Goal: Information Seeking & Learning: Learn about a topic

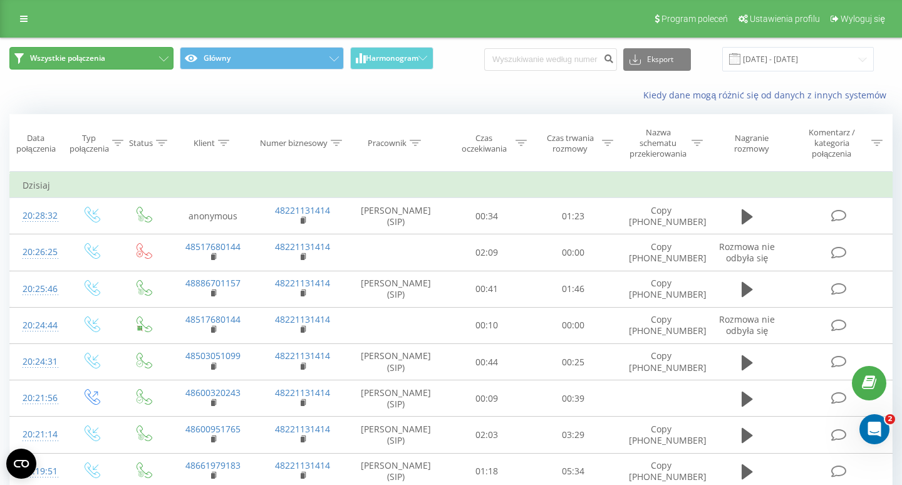
click at [74, 66] on button "Wszystkie połączenia" at bounding box center [91, 58] width 164 height 23
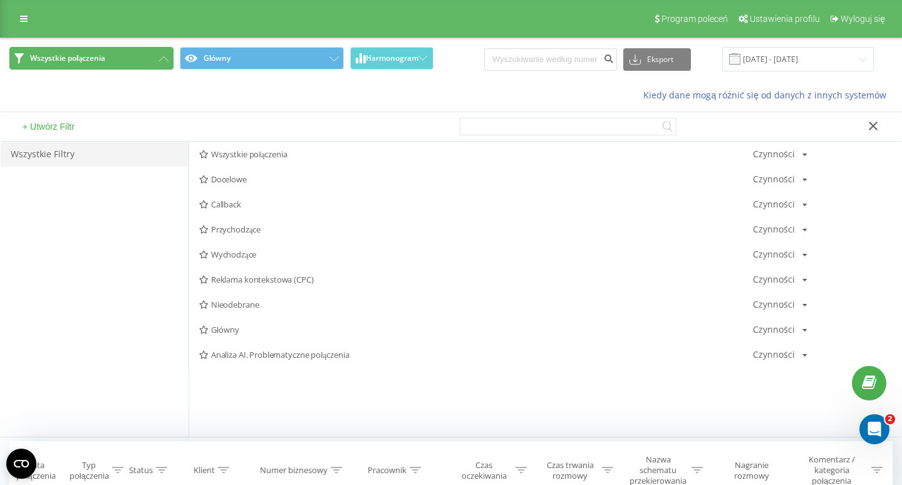
click at [70, 63] on span "Wszystkie połączenia" at bounding box center [67, 58] width 75 height 10
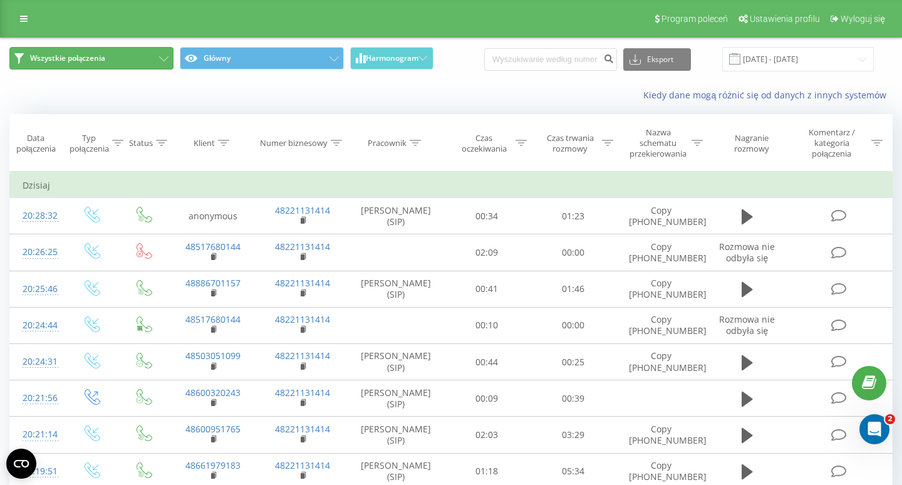
click at [91, 61] on span "Wszystkie połączenia" at bounding box center [67, 58] width 75 height 10
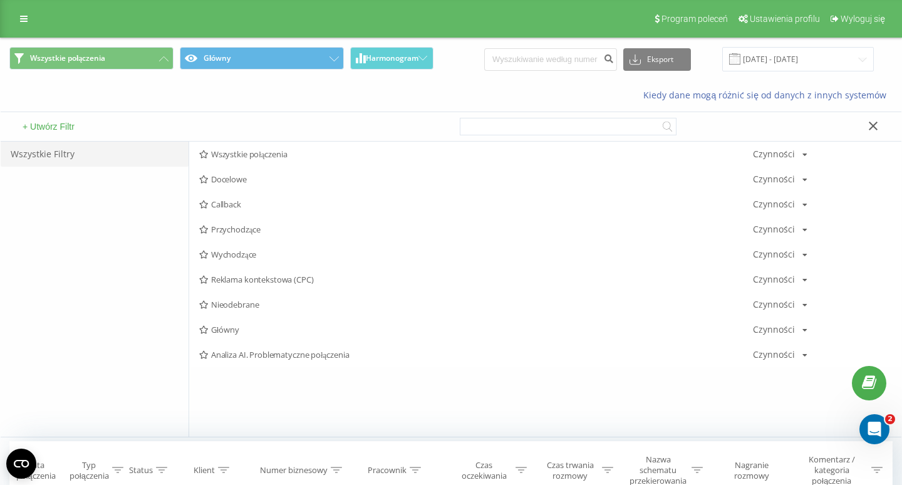
click at [63, 146] on div "Wszystkie Filtry" at bounding box center [95, 154] width 188 height 25
click at [168, 65] on button "Wszystkie połączenia" at bounding box center [91, 58] width 164 height 23
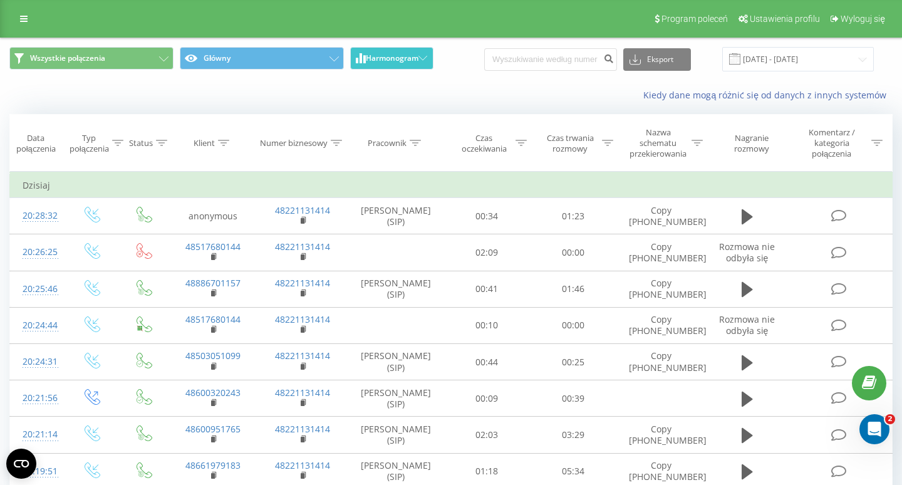
click at [388, 65] on button "Harmonogram" at bounding box center [391, 58] width 83 height 23
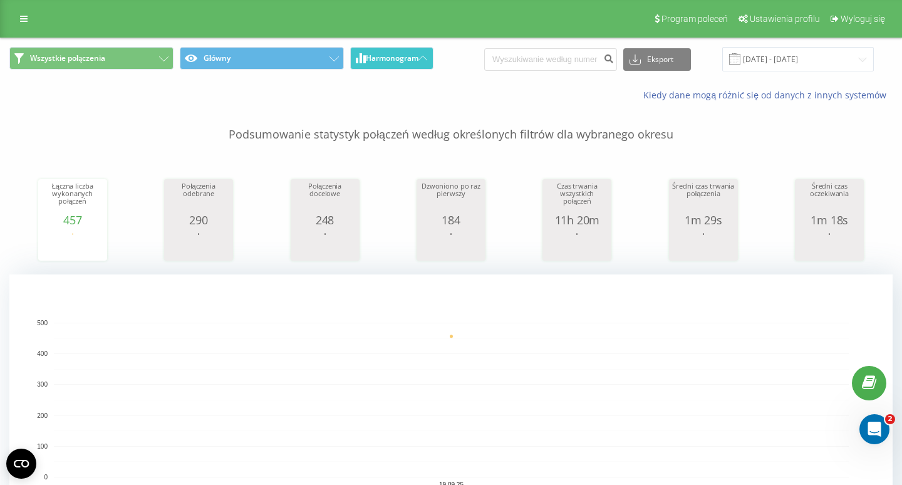
click at [388, 65] on button "Harmonogram" at bounding box center [391, 58] width 83 height 23
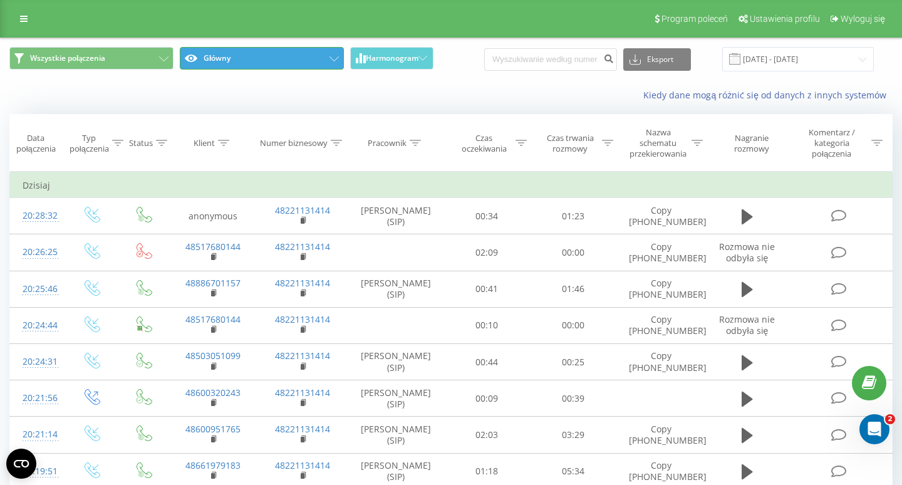
click at [204, 59] on button "Główny" at bounding box center [262, 58] width 164 height 23
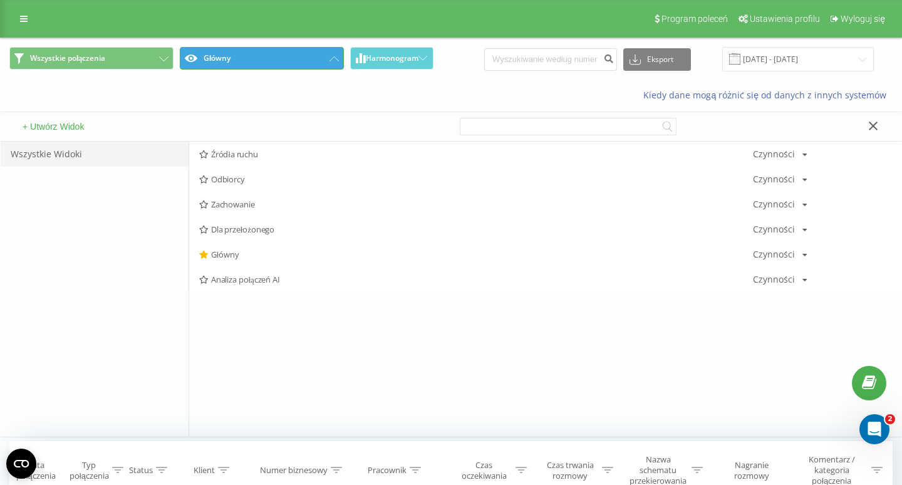
click at [204, 59] on button "Główny" at bounding box center [262, 58] width 164 height 23
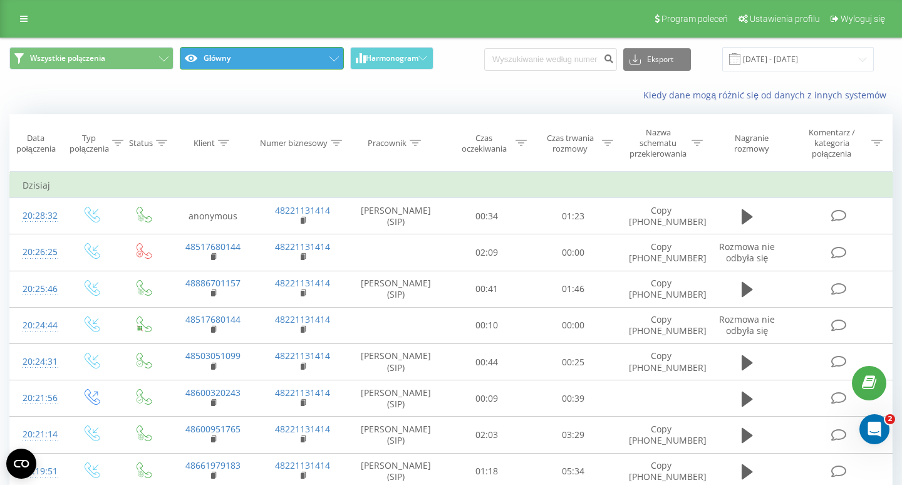
click at [331, 58] on icon at bounding box center [333, 58] width 9 height 5
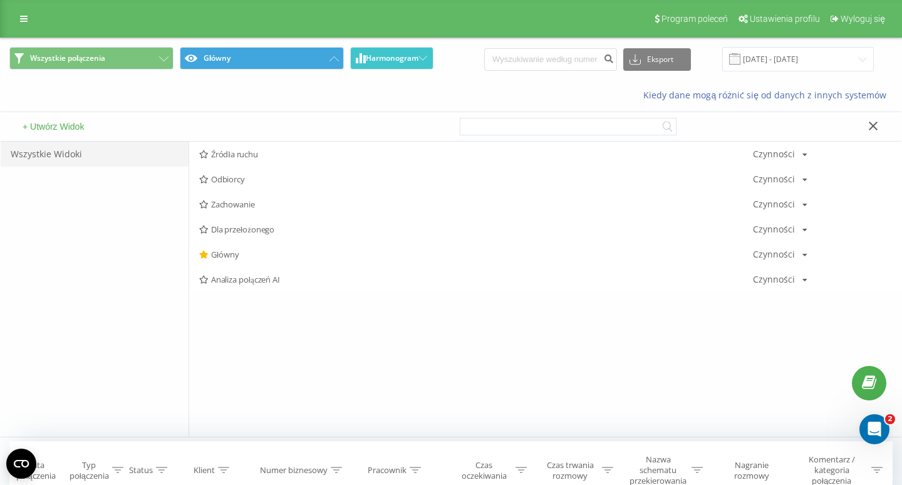
click at [368, 60] on span "Harmonogram" at bounding box center [392, 58] width 53 height 9
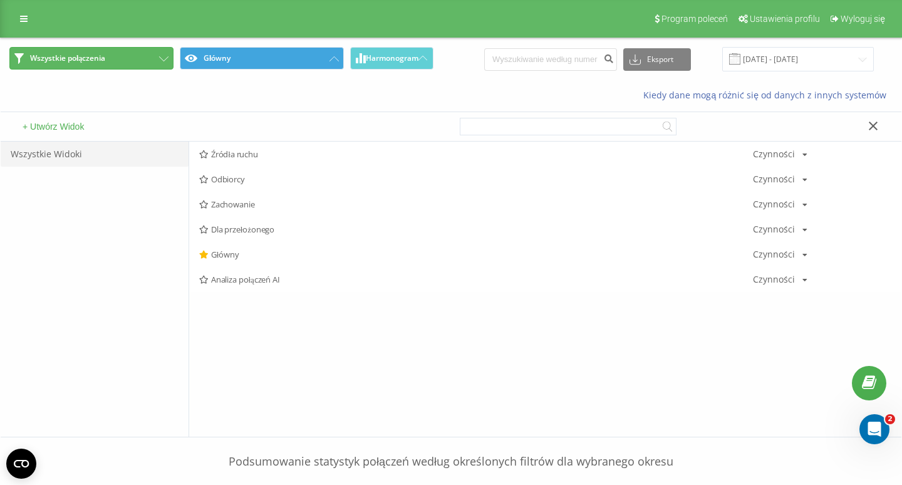
click at [140, 65] on button "Wszystkie połączenia" at bounding box center [91, 58] width 164 height 23
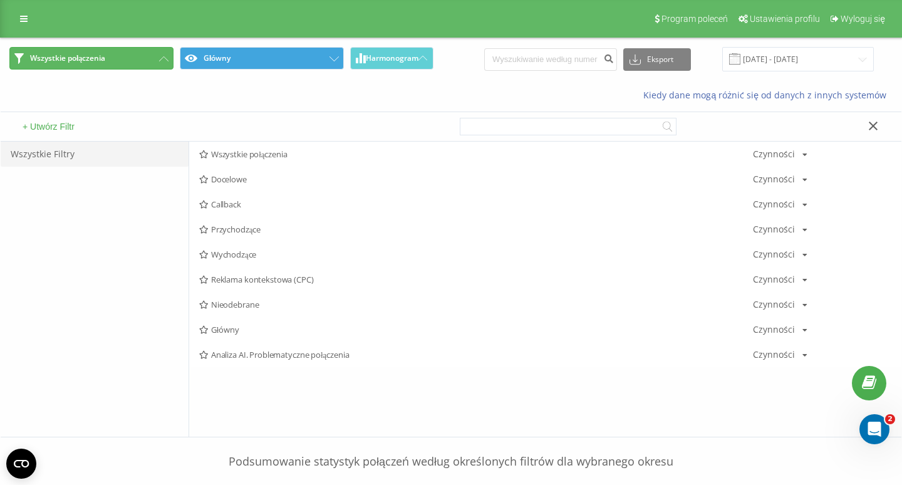
click at [140, 65] on button "Wszystkie połączenia" at bounding box center [91, 58] width 164 height 23
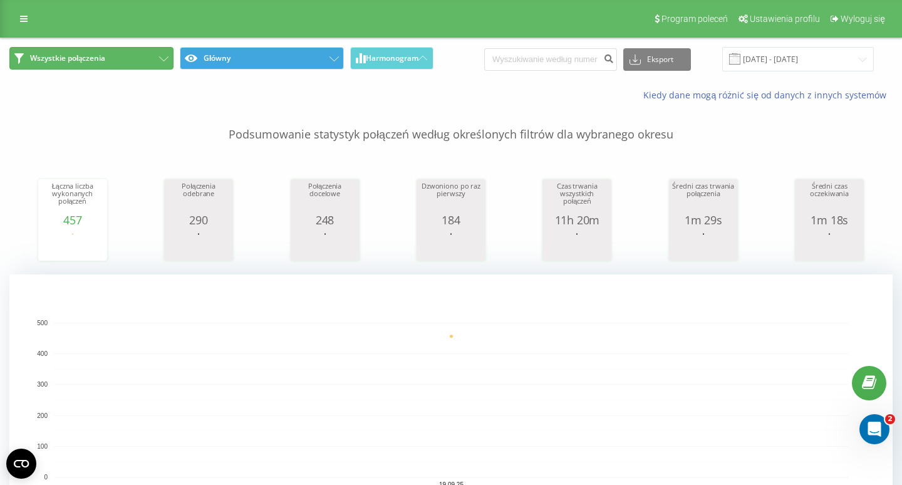
click at [140, 65] on button "Wszystkie połączenia" at bounding box center [91, 58] width 164 height 23
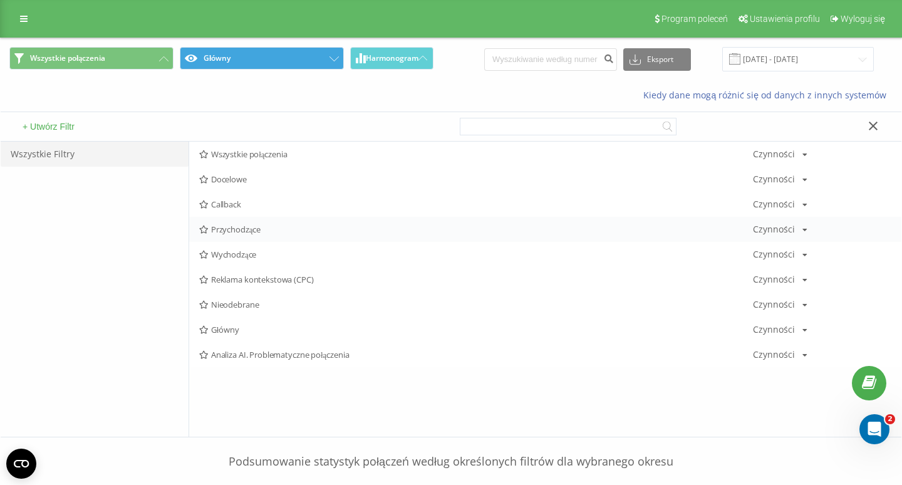
click at [243, 232] on span "Przychodzące" at bounding box center [476, 229] width 554 height 9
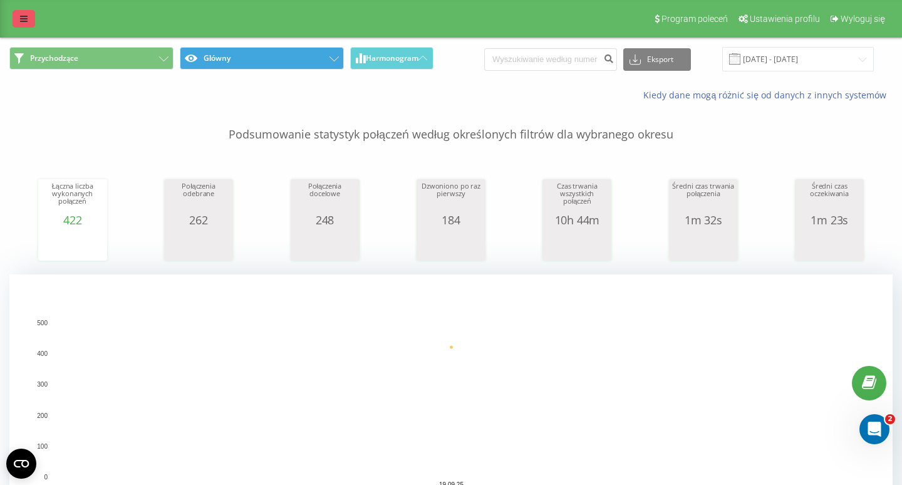
click at [16, 21] on link at bounding box center [24, 19] width 23 height 18
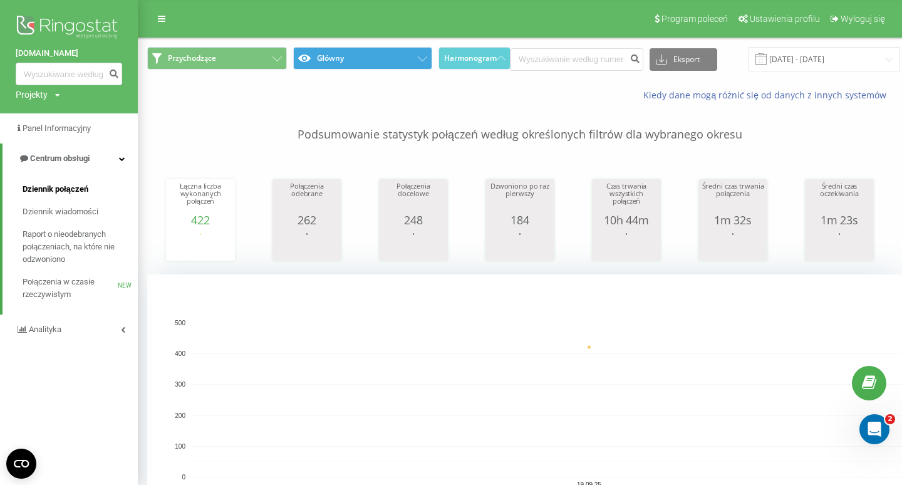
click at [82, 190] on span "Dziennik połączeń" at bounding box center [56, 189] width 66 height 13
click at [113, 168] on link "Centrum obsługi" at bounding box center [70, 158] width 135 height 30
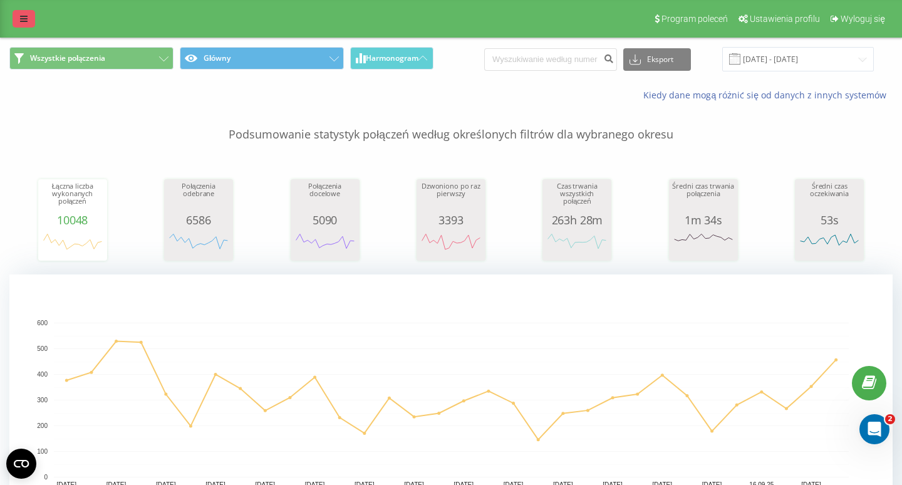
click at [24, 24] on link at bounding box center [24, 19] width 23 height 18
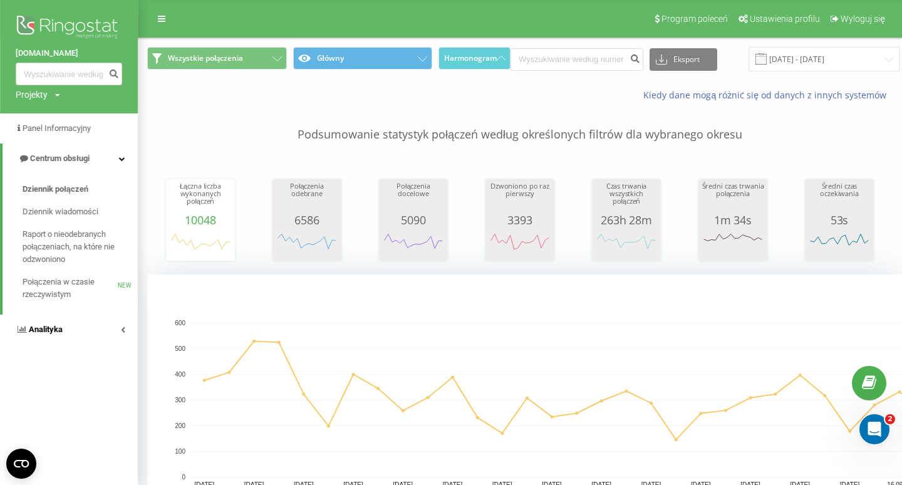
click at [120, 326] on link "Analityka" at bounding box center [69, 329] width 138 height 30
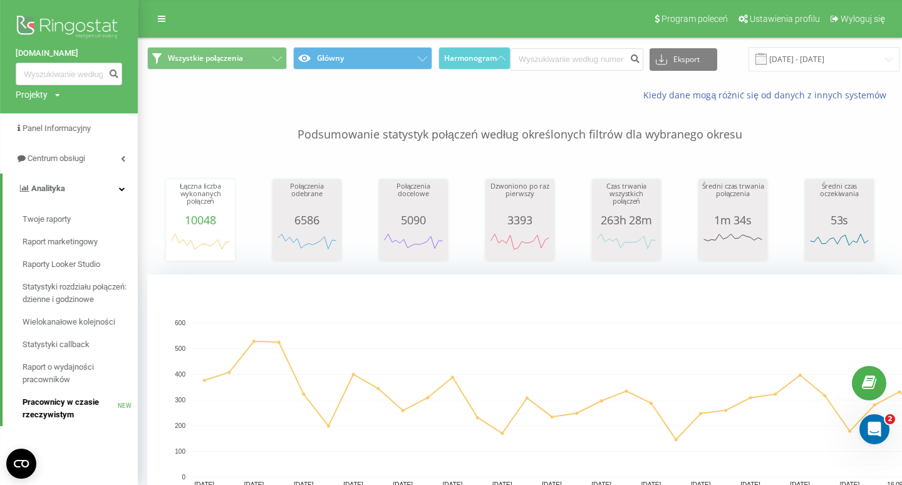
click at [83, 413] on span "Pracownicy w czasie rzeczywistym" at bounding box center [70, 408] width 95 height 25
click at [72, 379] on span "Raport o wydajności pracowników" at bounding box center [77, 373] width 109 height 25
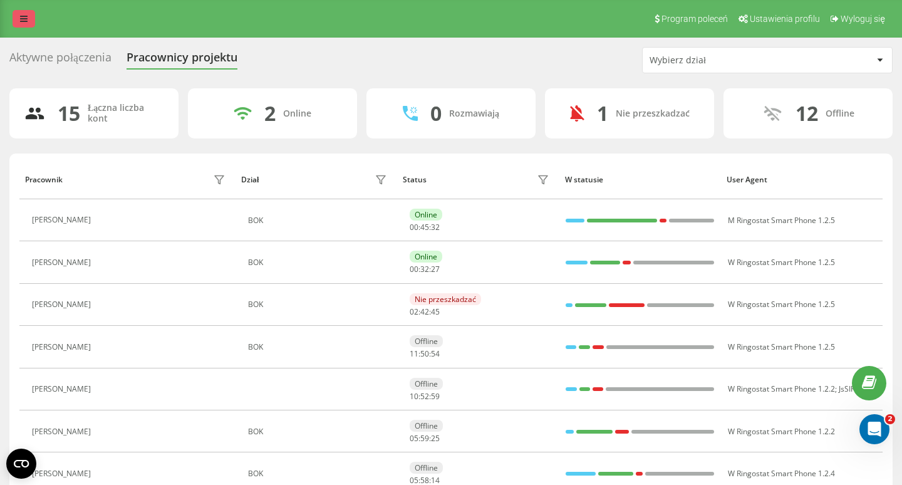
click at [28, 20] on link at bounding box center [24, 19] width 23 height 18
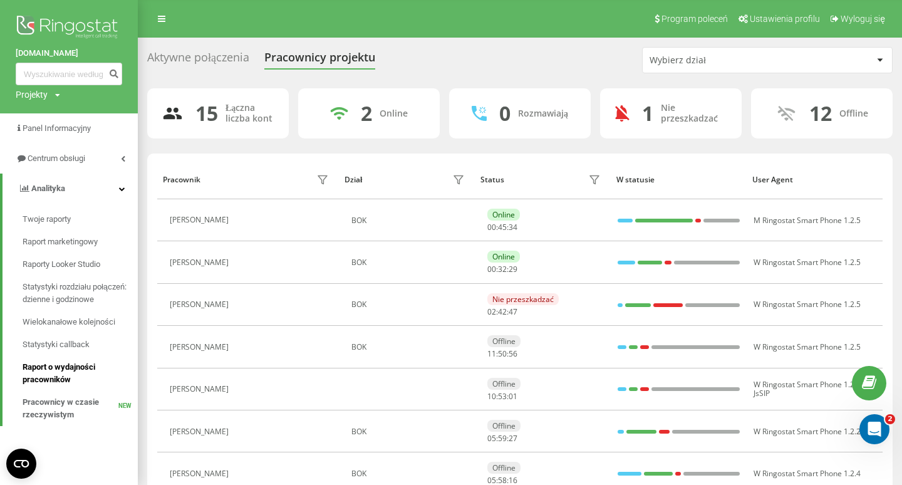
click at [80, 377] on span "Raport o wydajności pracowników" at bounding box center [77, 373] width 109 height 25
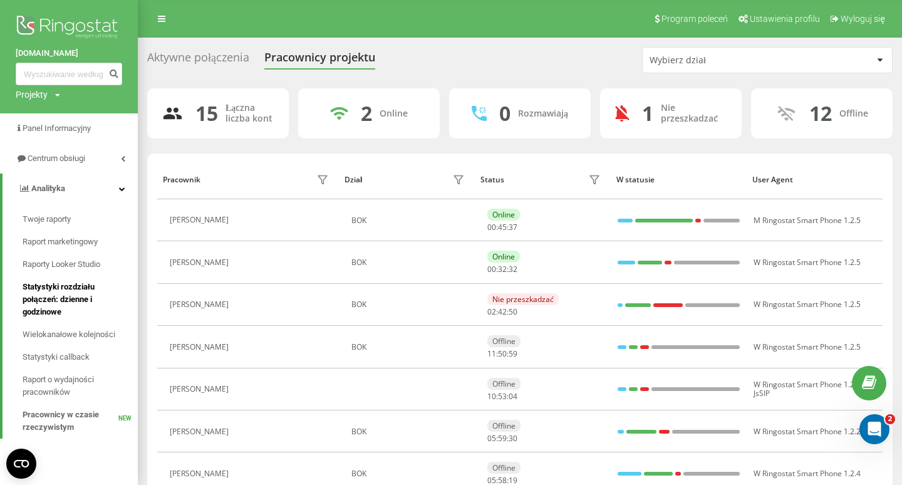
click at [86, 308] on span "Statystyki rozdziału połączeń: dzienne i godzinowe" at bounding box center [77, 300] width 109 height 38
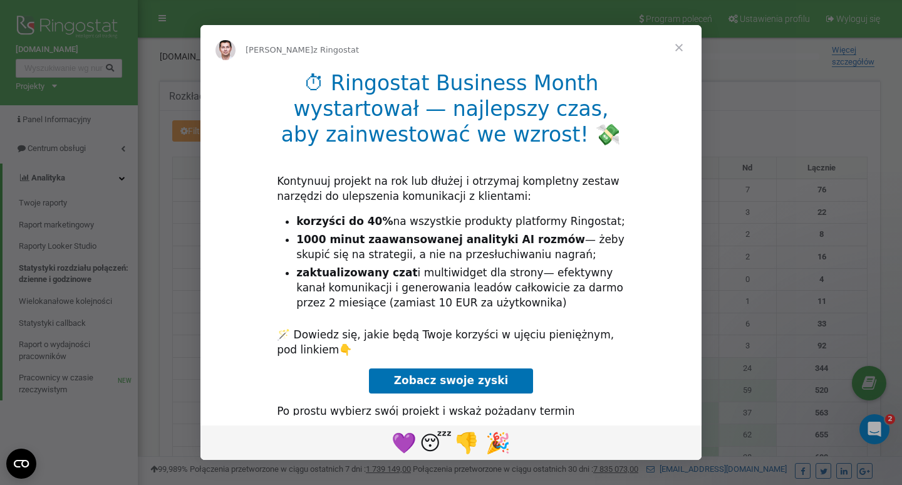
click at [675, 51] on span "Zamknij" at bounding box center [678, 47] width 45 height 45
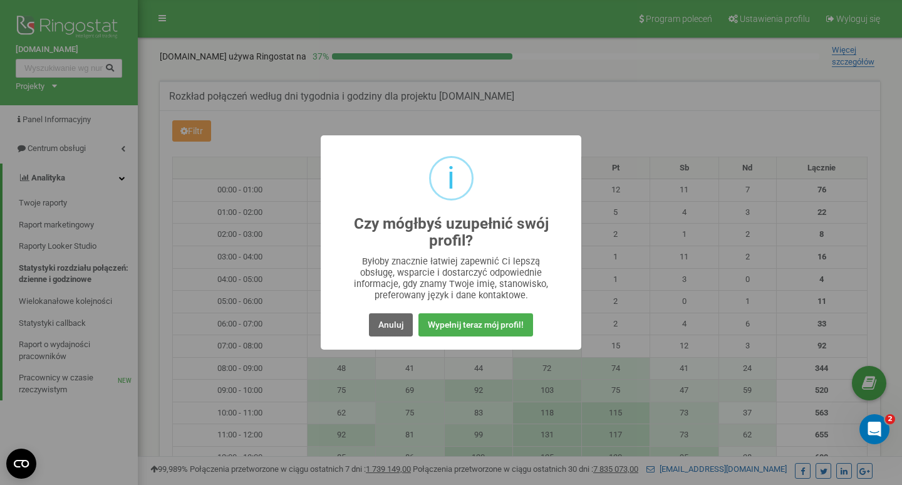
click at [380, 321] on button "Anuluj" at bounding box center [391, 324] width 44 height 23
